Goal: Transaction & Acquisition: Subscribe to service/newsletter

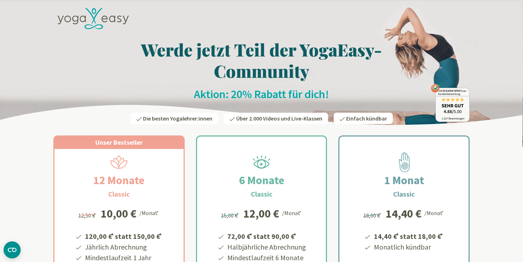
click at [94, 22] on icon at bounding box center [93, 19] width 71 height 22
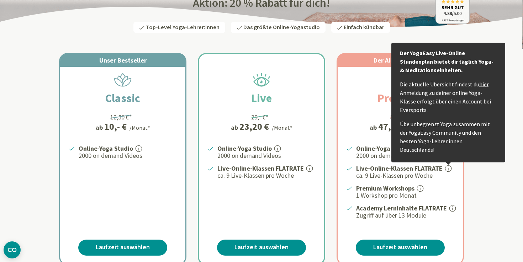
scroll to position [106, 0]
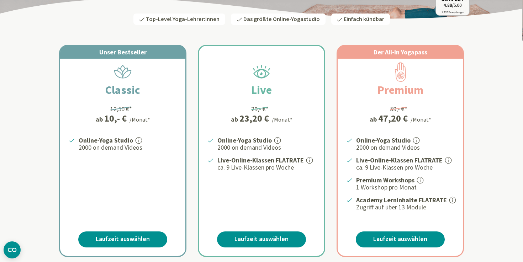
click at [464, 89] on div "Unser Bestseller Classic 12,50 €* ab 10,- € /Monat* Online-Yoga Studio 2000 on …" at bounding box center [261, 151] width 416 height 212
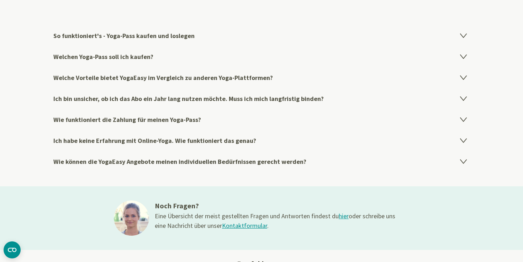
scroll to position [1185, 0]
click at [462, 76] on icon at bounding box center [463, 78] width 6 height 4
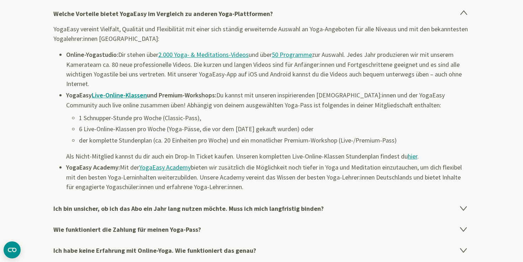
scroll to position [1251, 0]
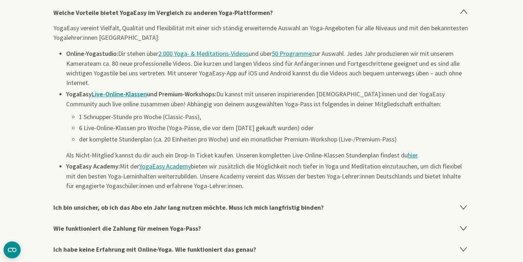
click at [414, 155] on link "hier" at bounding box center [413, 155] width 10 height 8
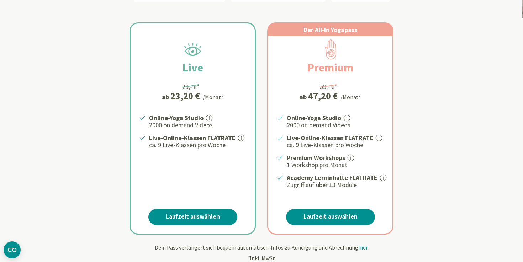
scroll to position [132, 0]
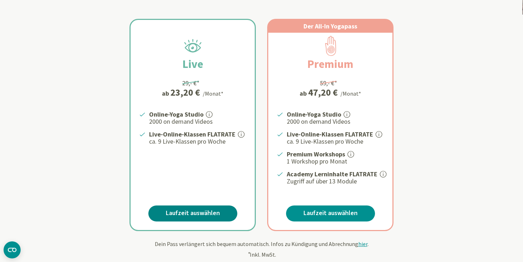
click at [207, 214] on link "Laufzeit auswählen" at bounding box center [192, 214] width 89 height 16
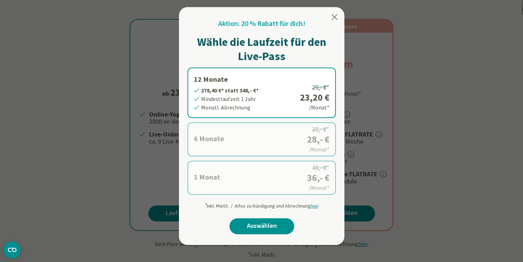
click at [335, 18] on icon at bounding box center [334, 17] width 6 height 6
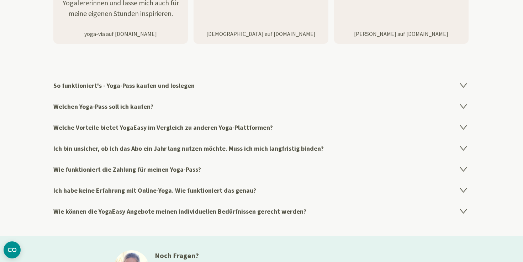
scroll to position [1138, 0]
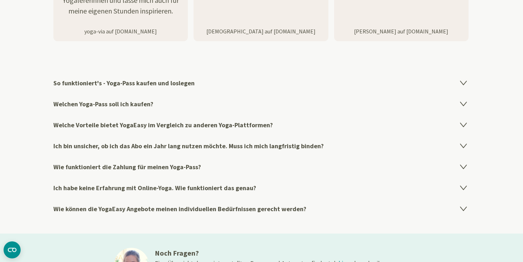
click at [462, 144] on icon at bounding box center [463, 146] width 6 height 4
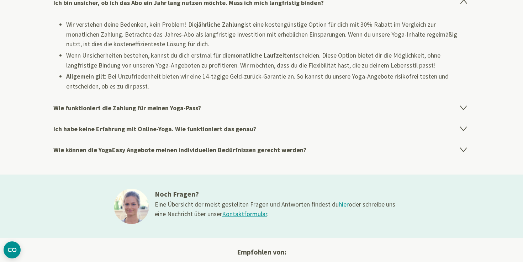
scroll to position [1283, 0]
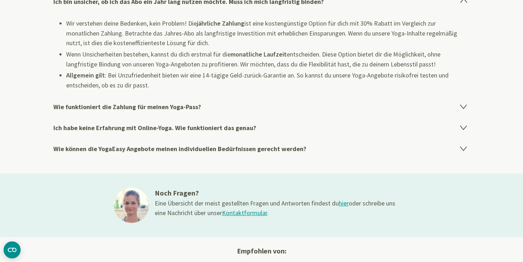
click at [462, 126] on icon at bounding box center [463, 128] width 6 height 4
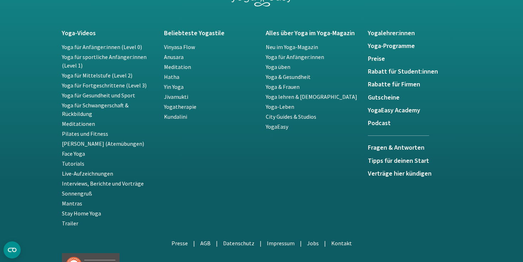
scroll to position [1594, 0]
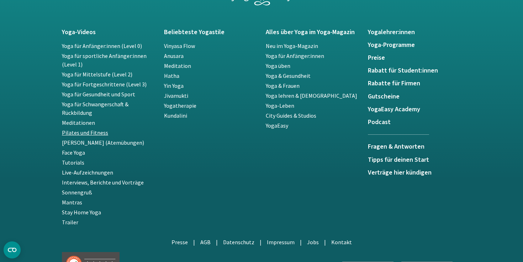
click at [80, 134] on link "Pilates und Fitness" at bounding box center [85, 132] width 46 height 7
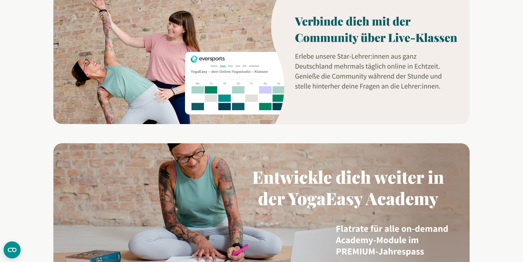
scroll to position [583, 0]
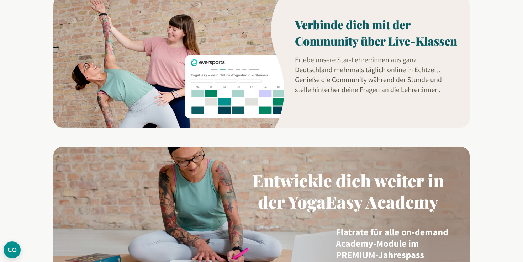
click at [241, 81] on img at bounding box center [261, 62] width 416 height 132
click at [328, 32] on img at bounding box center [261, 62] width 416 height 132
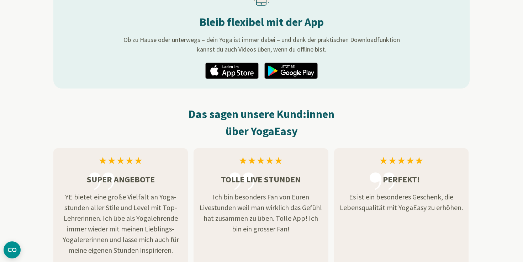
scroll to position [901, 0]
